Goal: Entertainment & Leisure: Consume media (video, audio)

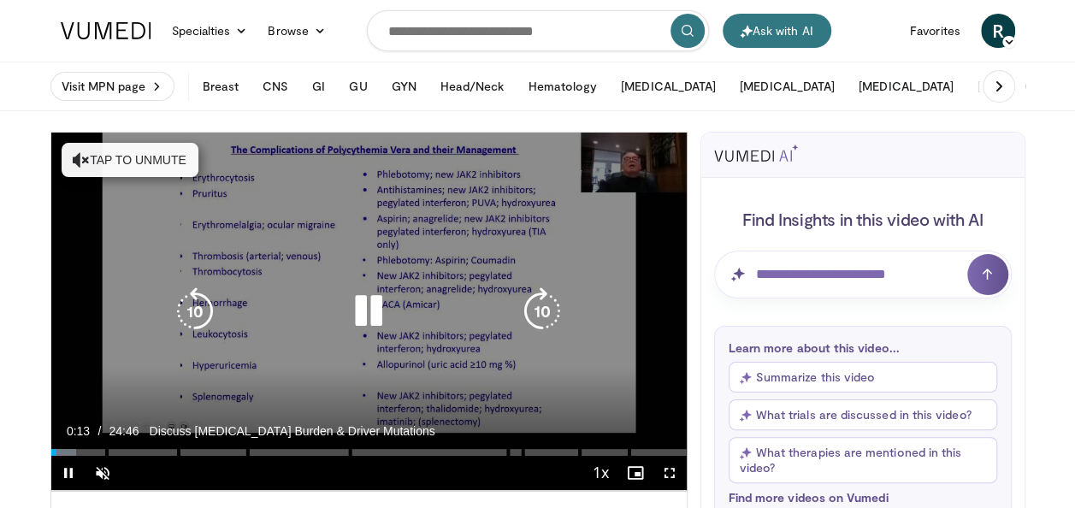
click at [88, 154] on button "Tap to unmute" at bounding box center [130, 160] width 137 height 34
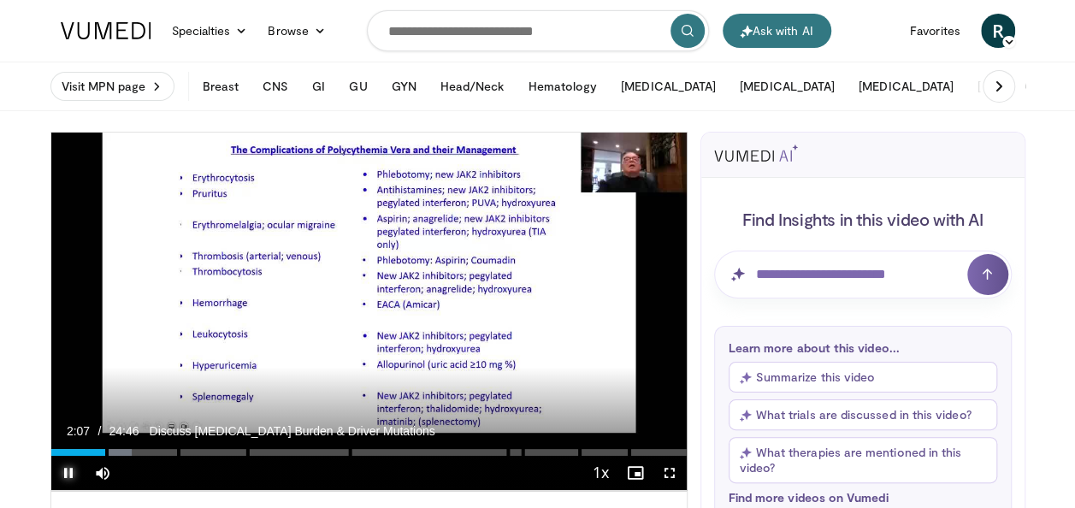
click at [65, 470] on span "Video Player" at bounding box center [68, 473] width 34 height 34
click at [667, 464] on span "Video Player" at bounding box center [669, 473] width 34 height 34
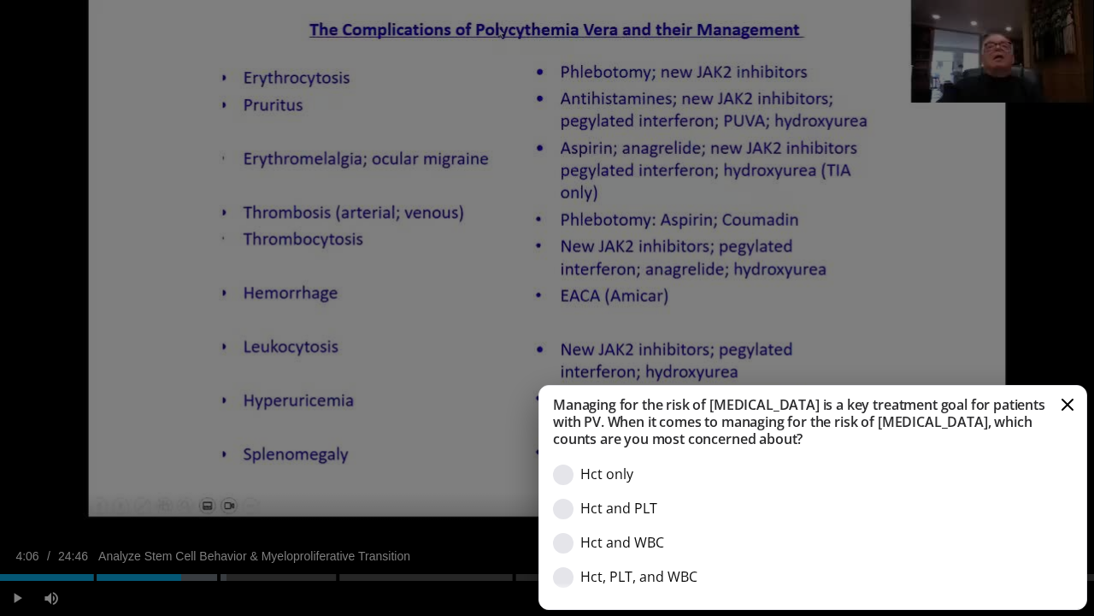
click at [1069, 400] on button "Cancel" at bounding box center [1067, 404] width 17 height 17
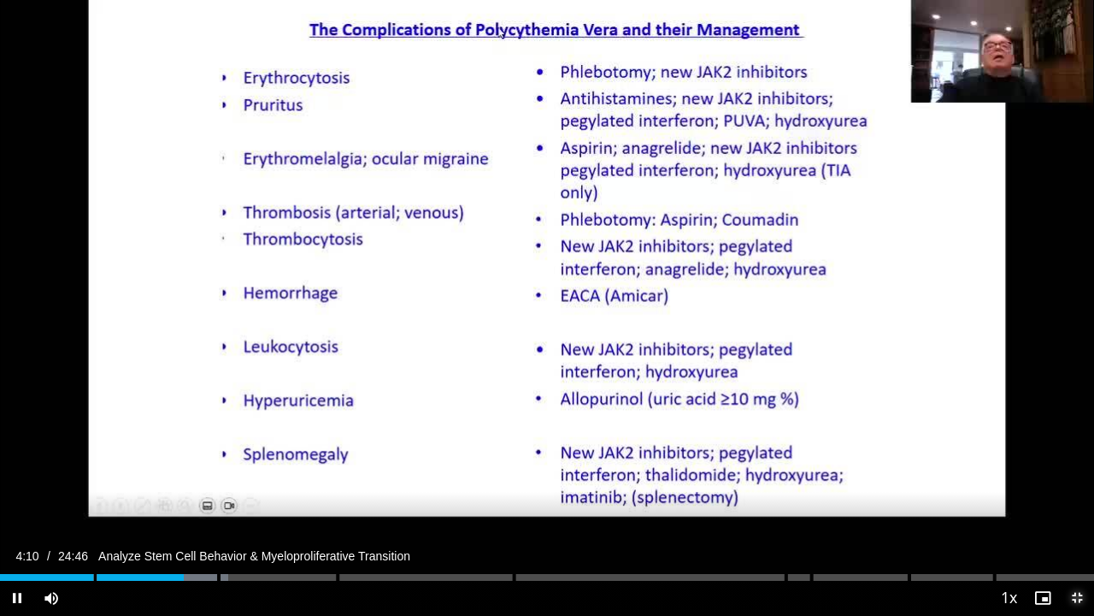
click at [1074, 507] on span "Video Player" at bounding box center [1077, 598] width 34 height 34
